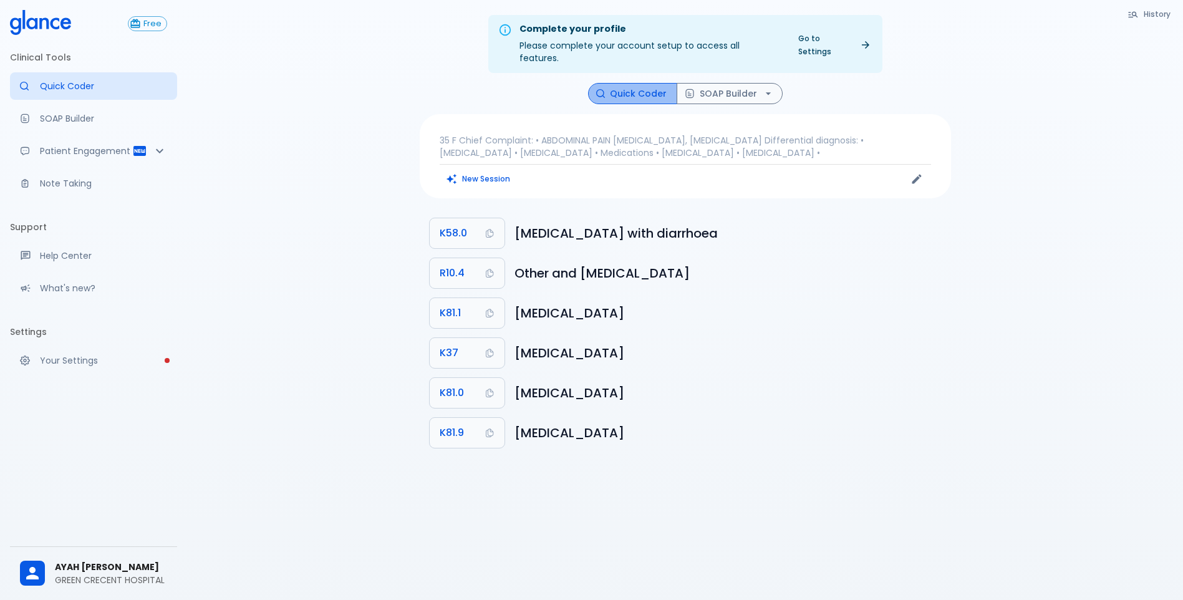
click at [641, 83] on button "Quick Coder" at bounding box center [632, 94] width 89 height 22
click at [569, 134] on p "35 F Chief Complaint: • ABDOMINAL PAIN [MEDICAL_DATA], [MEDICAL_DATA] Different…" at bounding box center [685, 146] width 491 height 25
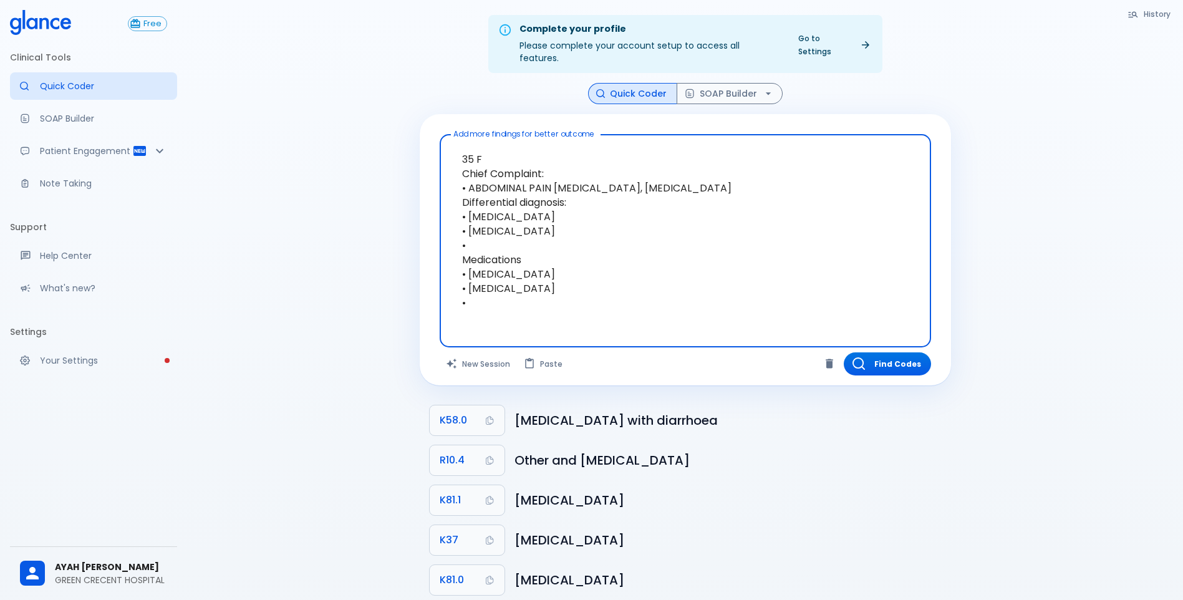
drag, startPoint x: 558, startPoint y: 267, endPoint x: 458, endPoint y: 132, distance: 168.6
click at [458, 140] on textarea "35 F Chief Complaint: • ABDOMINAL PAIN [MEDICAL_DATA], [MEDICAL_DATA] Different…" at bounding box center [685, 231] width 474 height 183
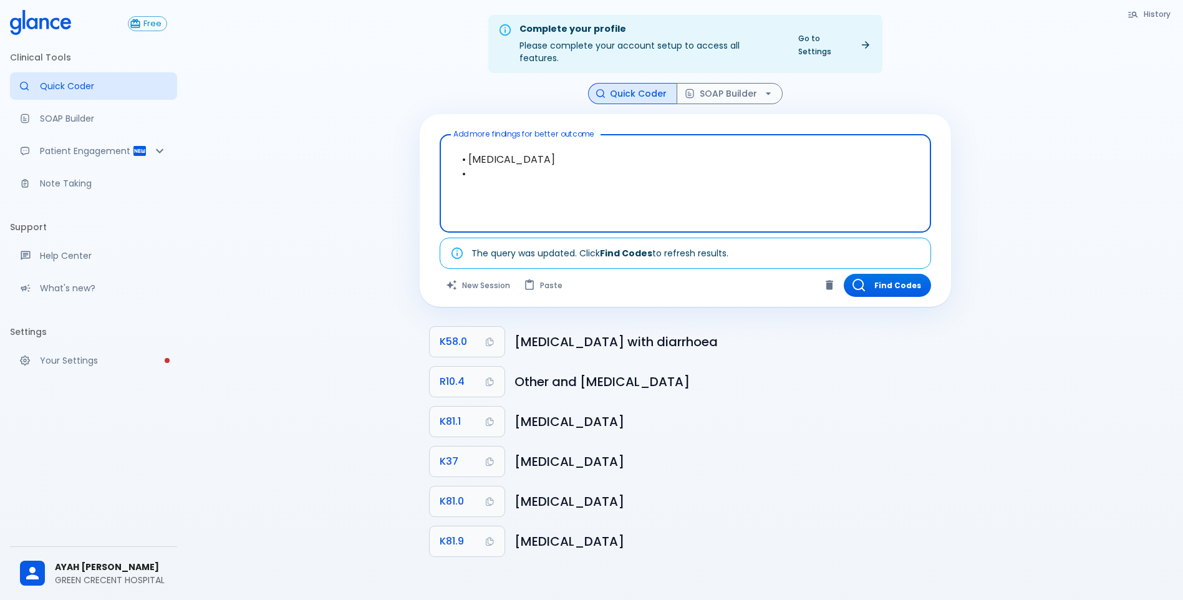
drag, startPoint x: 562, startPoint y: 158, endPoint x: 498, endPoint y: 171, distance: 65.5
click at [545, 165] on textarea "• [MEDICAL_DATA] •" at bounding box center [685, 174] width 474 height 68
drag, startPoint x: 498, startPoint y: 171, endPoint x: 435, endPoint y: 148, distance: 67.3
click at [435, 148] on div "Add more findings for better outcome • [MEDICAL_DATA] • x Add more findings for…" at bounding box center [685, 210] width 531 height 193
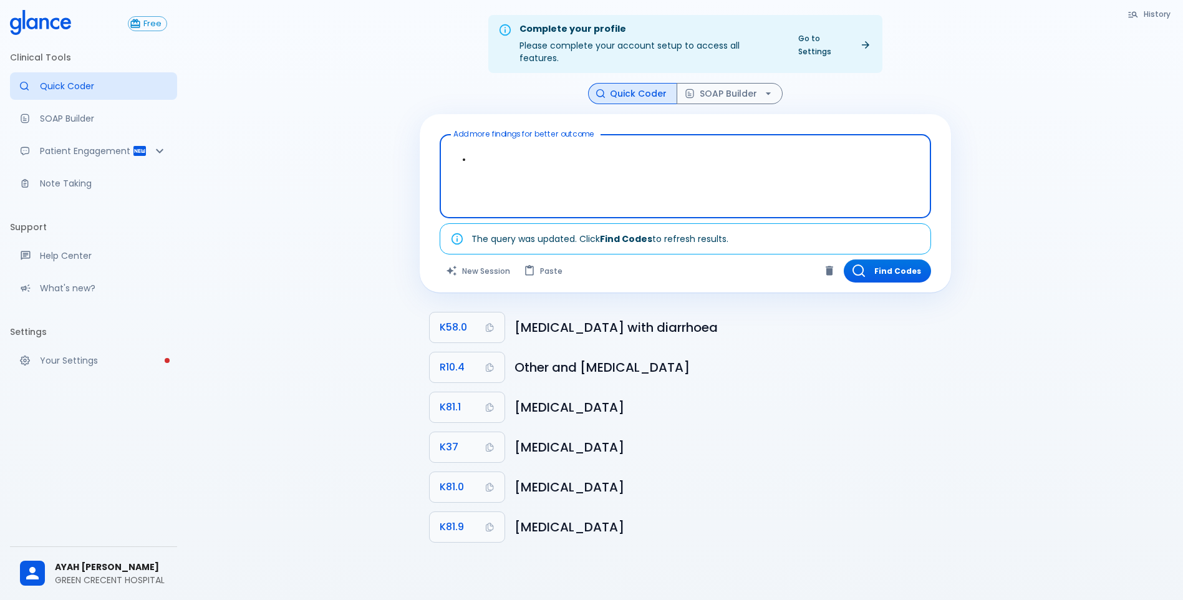
click at [503, 179] on textarea "•" at bounding box center [685, 167] width 474 height 54
type textarea "•"
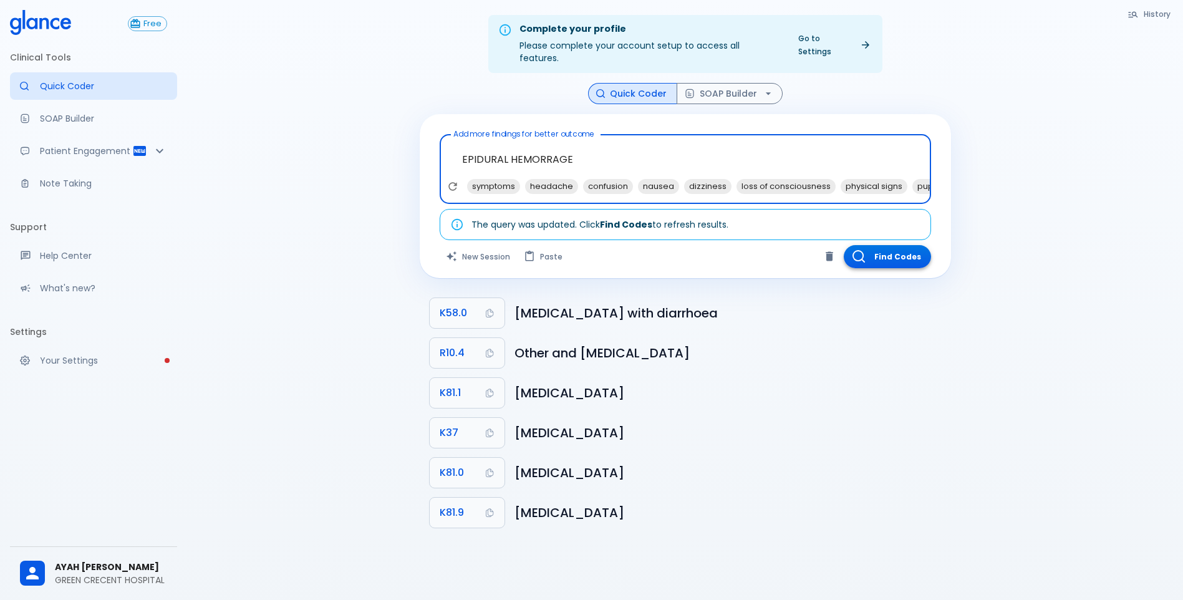
type textarea "EPIDURAL HEMORRAGE"
click at [898, 248] on button "Find Codes" at bounding box center [887, 256] width 87 height 23
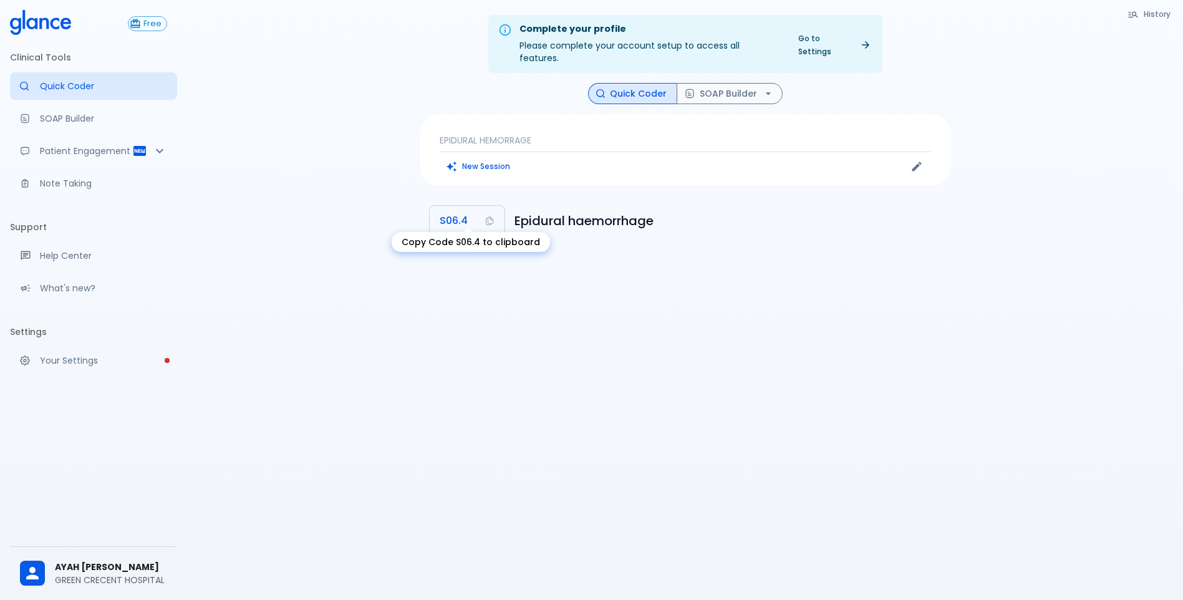
click at [474, 206] on button "S06.4" at bounding box center [467, 221] width 75 height 30
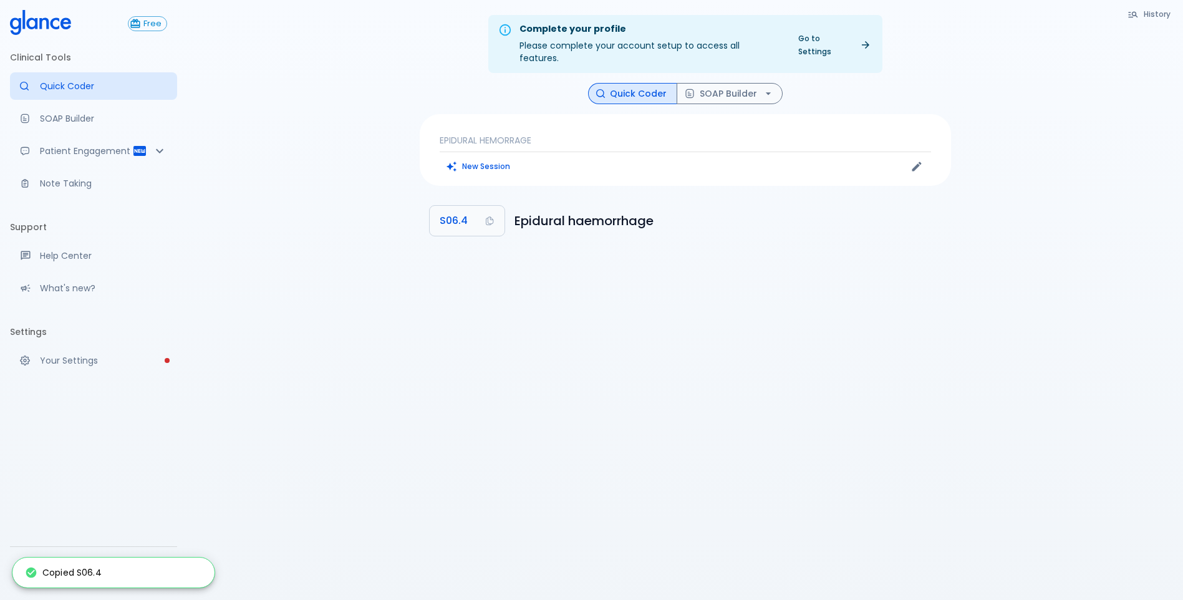
click at [652, 120] on div "EPIDURAL HEMORRAGE New Session" at bounding box center [685, 150] width 531 height 72
click at [461, 134] on p "EPIDURAL HEMORRAGE" at bounding box center [685, 140] width 491 height 12
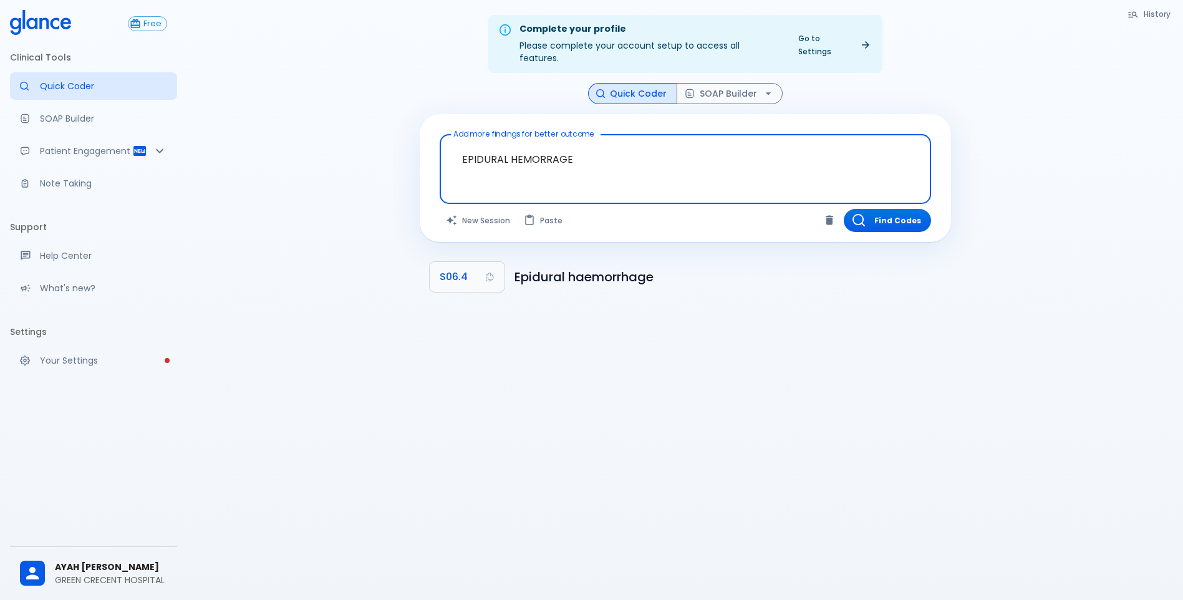
drag, startPoint x: 596, startPoint y: 148, endPoint x: 386, endPoint y: 111, distance: 213.4
click at [386, 113] on div "Complete your profile Please complete your account setup to access all features…" at bounding box center [685, 315] width 996 height 630
click at [386, 112] on div "Complete your profile Please complete your account setup to access all features…" at bounding box center [685, 315] width 996 height 630
drag, startPoint x: 600, startPoint y: 153, endPoint x: 420, endPoint y: 144, distance: 181.0
click at [420, 144] on div "Add more findings for better outcome EPIDURAL HEMORRAGE x Add more findings for…" at bounding box center [685, 178] width 531 height 128
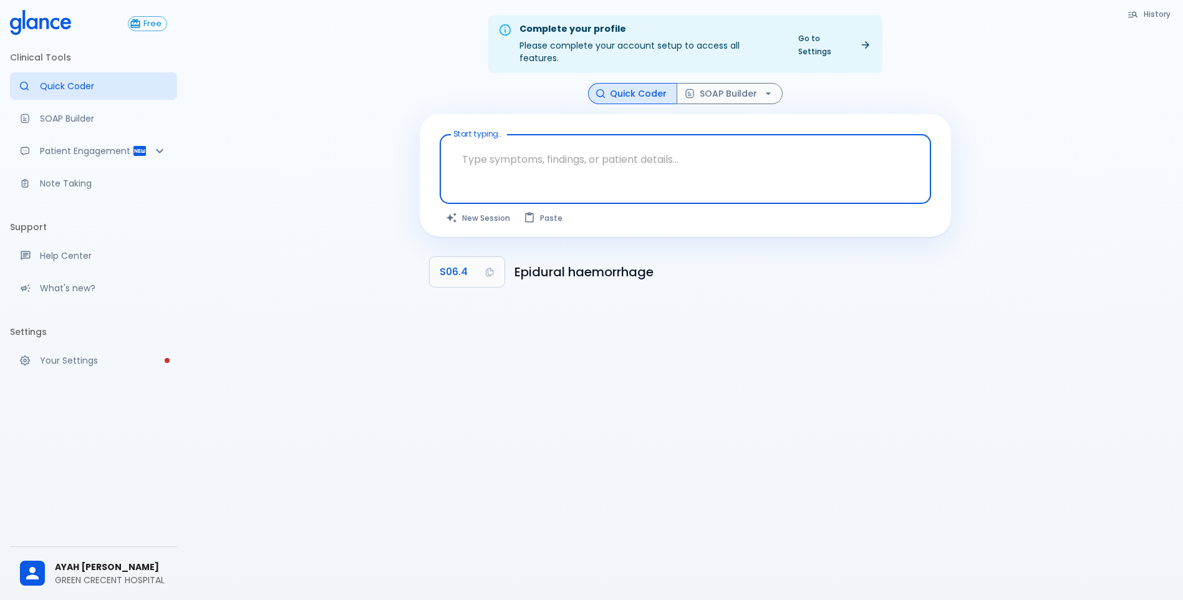
paste textarea "S06.4"
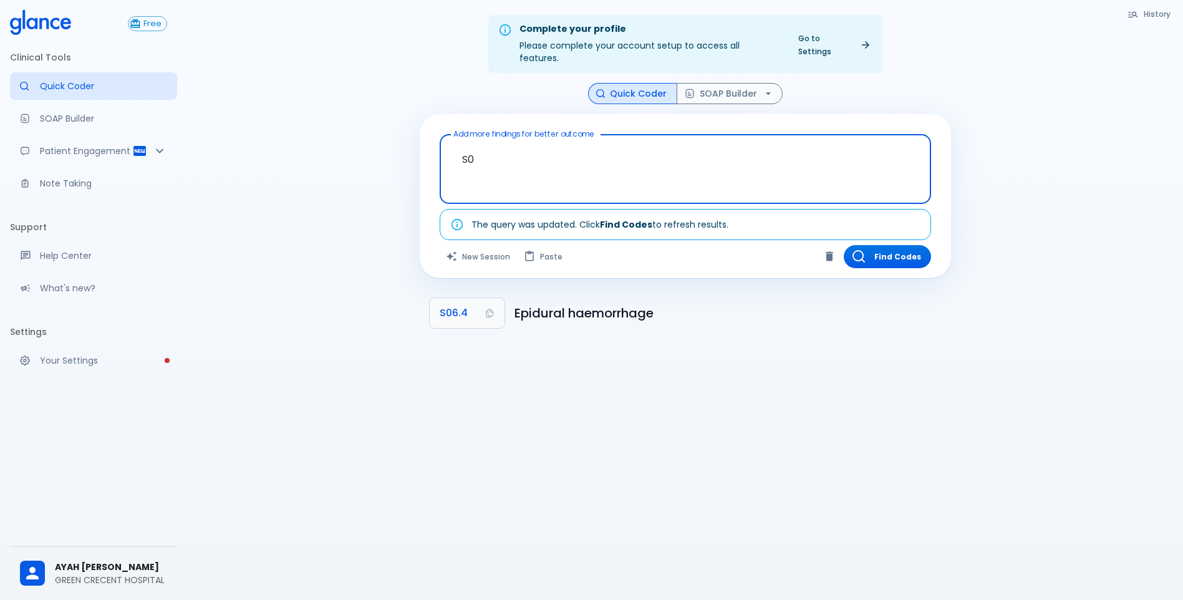
type textarea "S"
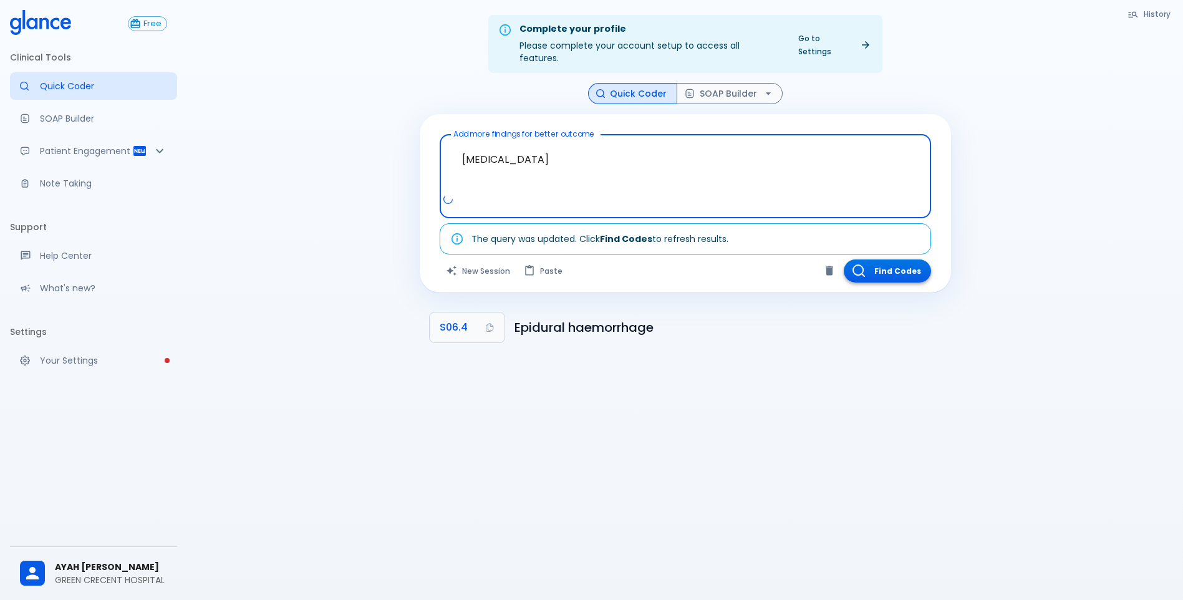
type textarea "[MEDICAL_DATA]"
click at [885, 259] on button "Find Codes" at bounding box center [887, 270] width 87 height 23
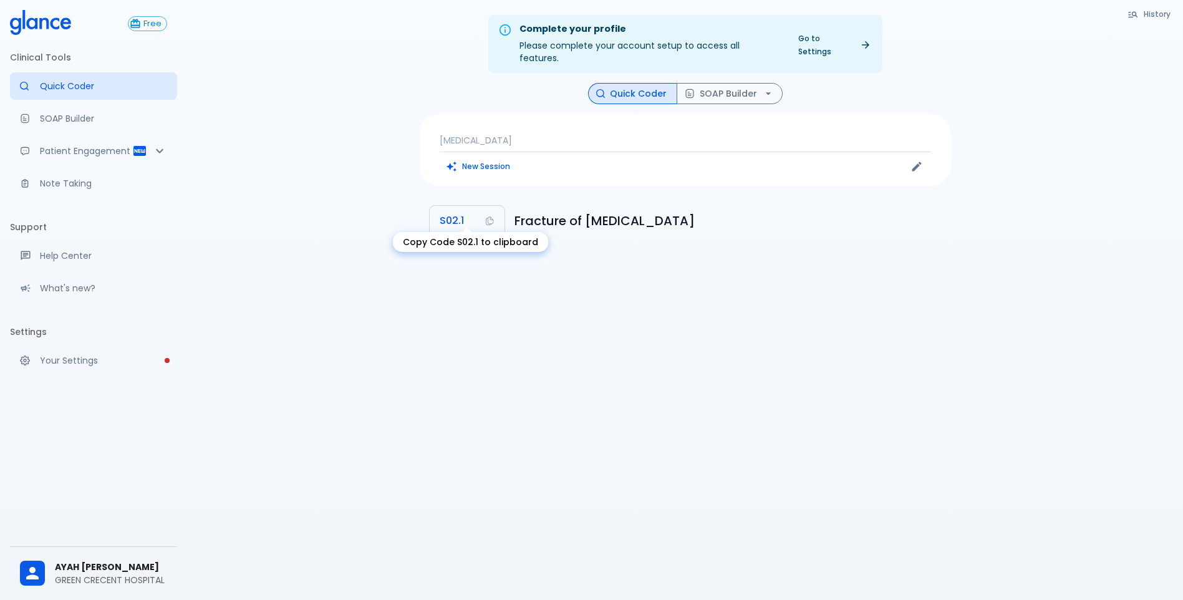
click at [464, 206] on button "S02.1" at bounding box center [467, 221] width 75 height 30
click at [508, 134] on p "[MEDICAL_DATA]" at bounding box center [685, 140] width 491 height 12
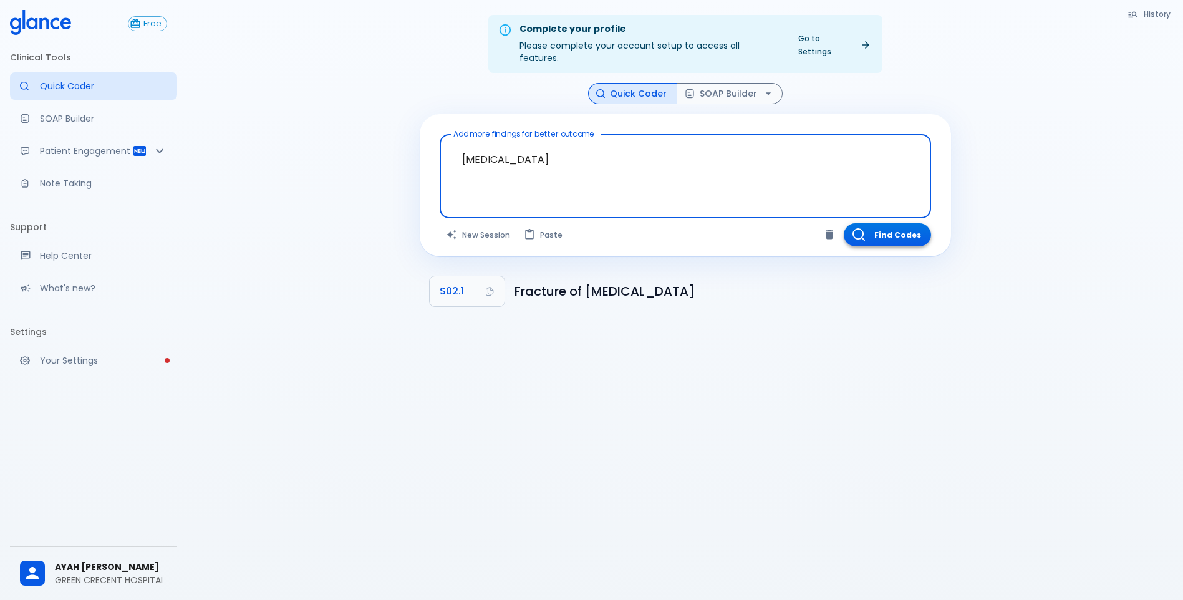
click at [910, 223] on button "Find Codes" at bounding box center [887, 234] width 87 height 23
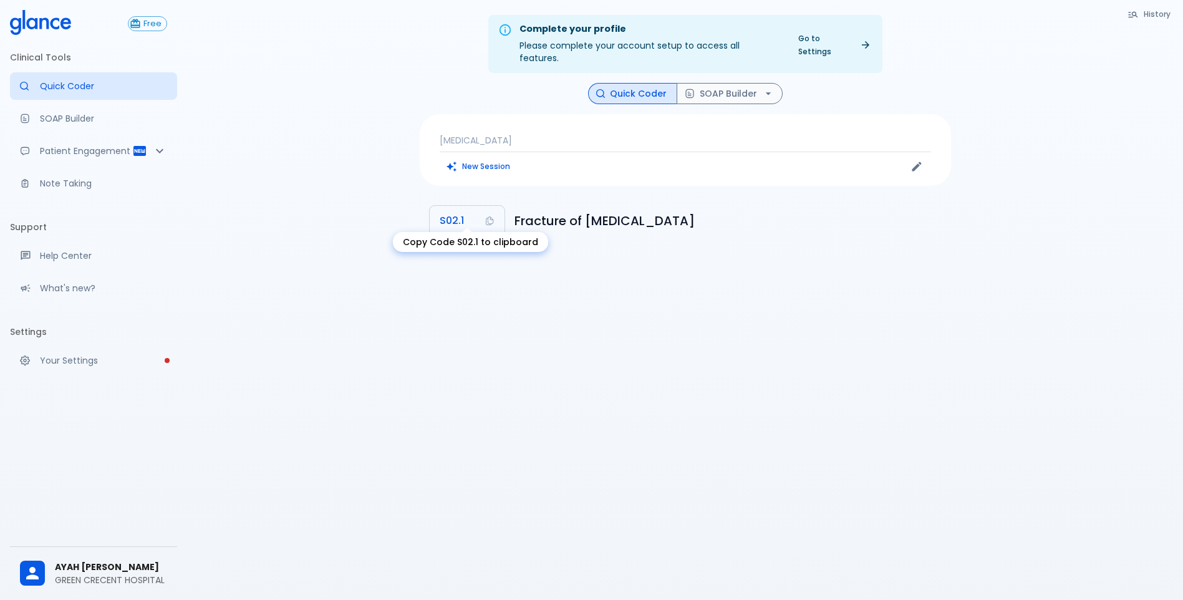
click at [458, 212] on span "S02.1" at bounding box center [452, 220] width 24 height 17
